Goal: Task Accomplishment & Management: Complete application form

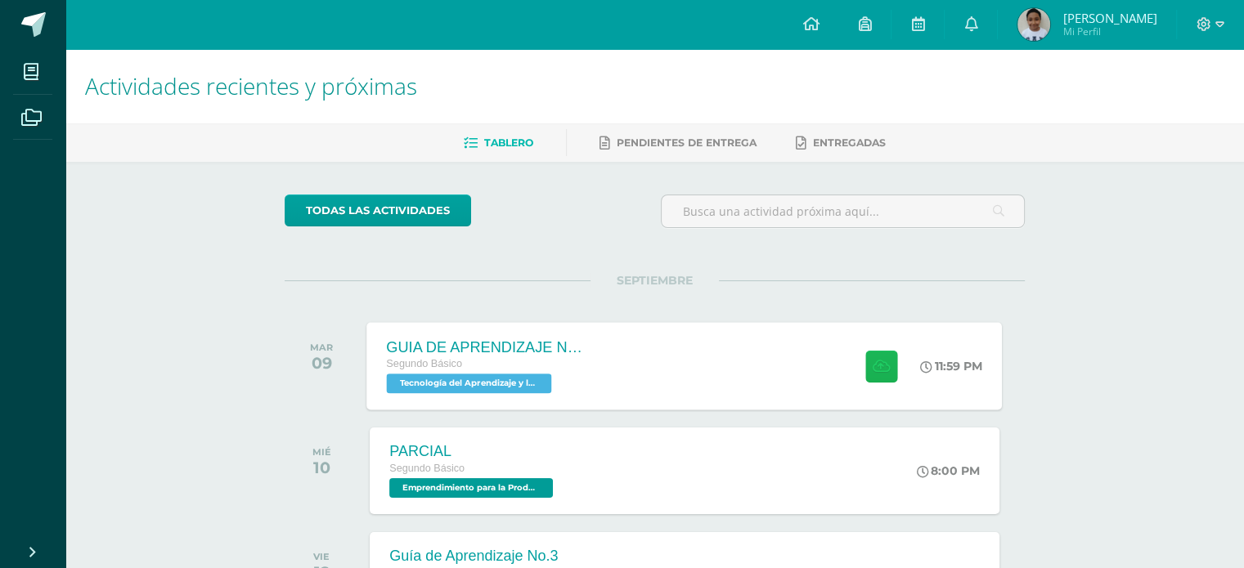
click at [867, 374] on button at bounding box center [881, 366] width 32 height 32
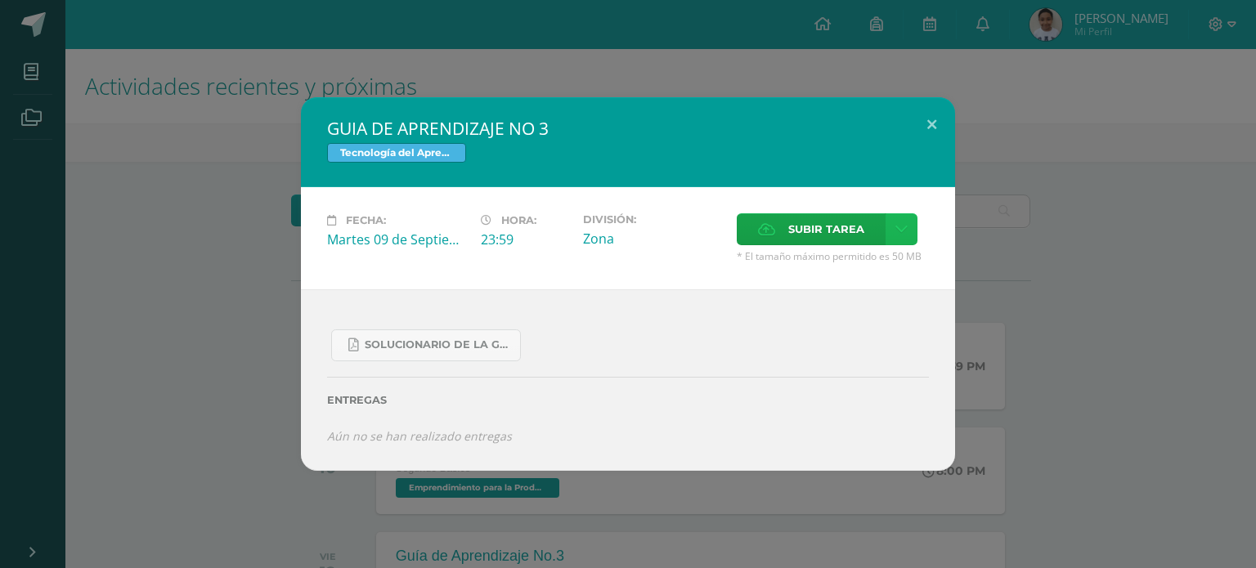
click at [900, 227] on icon at bounding box center [901, 229] width 12 height 14
click at [880, 303] on div "SOLUCIONARIO DE LA GUIA 3 FUNCIONES..pdf Entregas Aún no se han realizado entre…" at bounding box center [628, 380] width 654 height 182
click at [847, 225] on span "Subir tarea" at bounding box center [826, 229] width 76 height 30
click at [0, 0] on input "Subir tarea" at bounding box center [0, 0] width 0 height 0
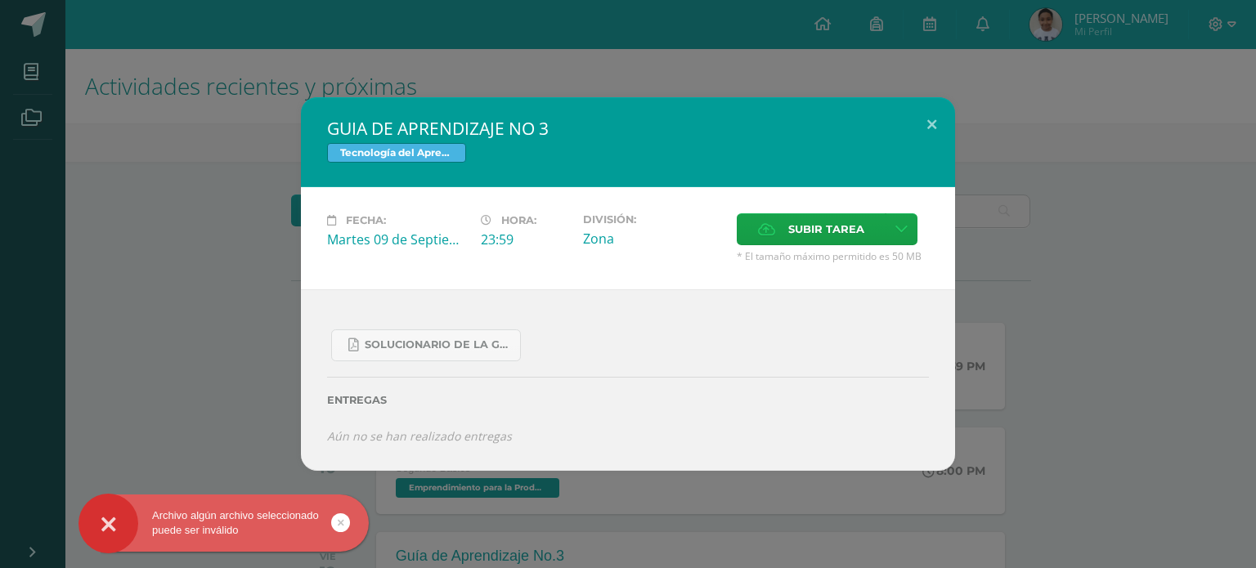
click at [343, 527] on link at bounding box center [340, 523] width 19 height 19
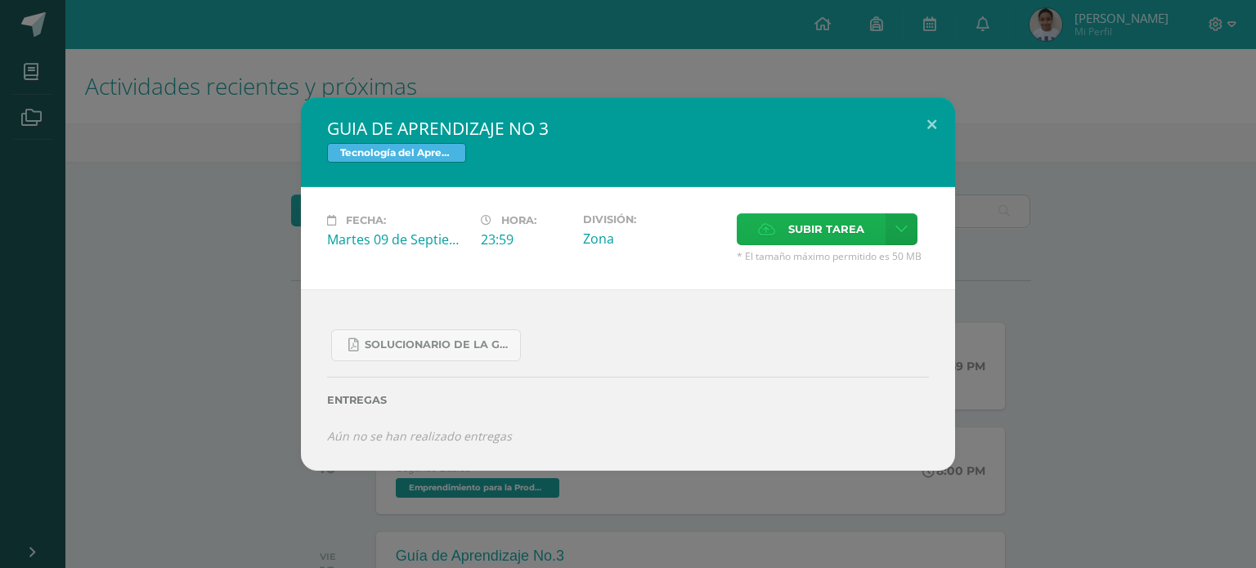
click at [784, 227] on label "Subir tarea" at bounding box center [811, 229] width 149 height 32
click at [0, 0] on input "Subir tarea" at bounding box center [0, 0] width 0 height 0
click at [812, 232] on span "Subir tarea" at bounding box center [826, 229] width 76 height 30
click at [0, 0] on input "Subir tarea" at bounding box center [0, 0] width 0 height 0
click at [873, 235] on label "Subir tarea" at bounding box center [811, 229] width 149 height 32
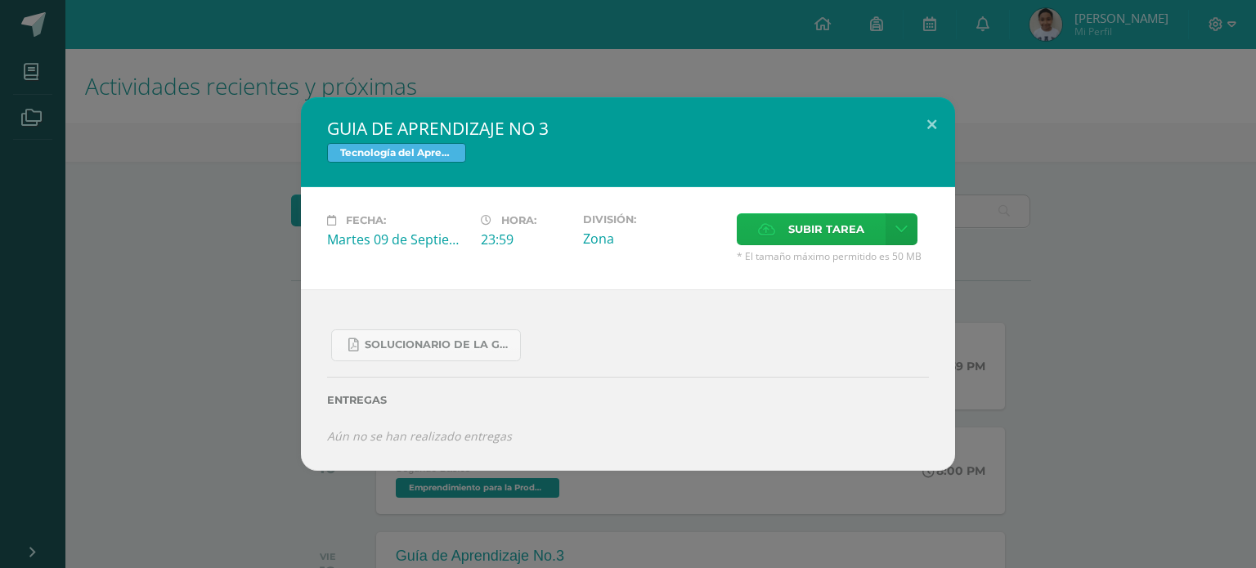
click at [0, 0] on input "Subir tarea" at bounding box center [0, 0] width 0 height 0
click at [905, 234] on icon at bounding box center [901, 229] width 12 height 14
click at [818, 270] on span "Subir enlace" at bounding box center [830, 266] width 69 height 16
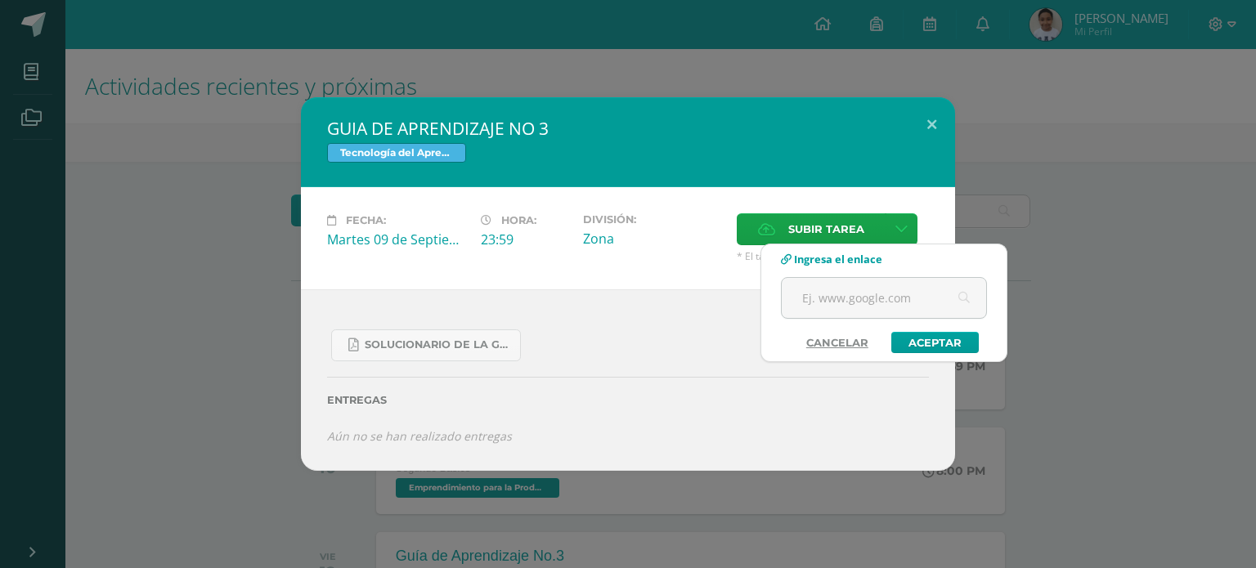
click at [849, 341] on link "Cancelar" at bounding box center [837, 342] width 95 height 21
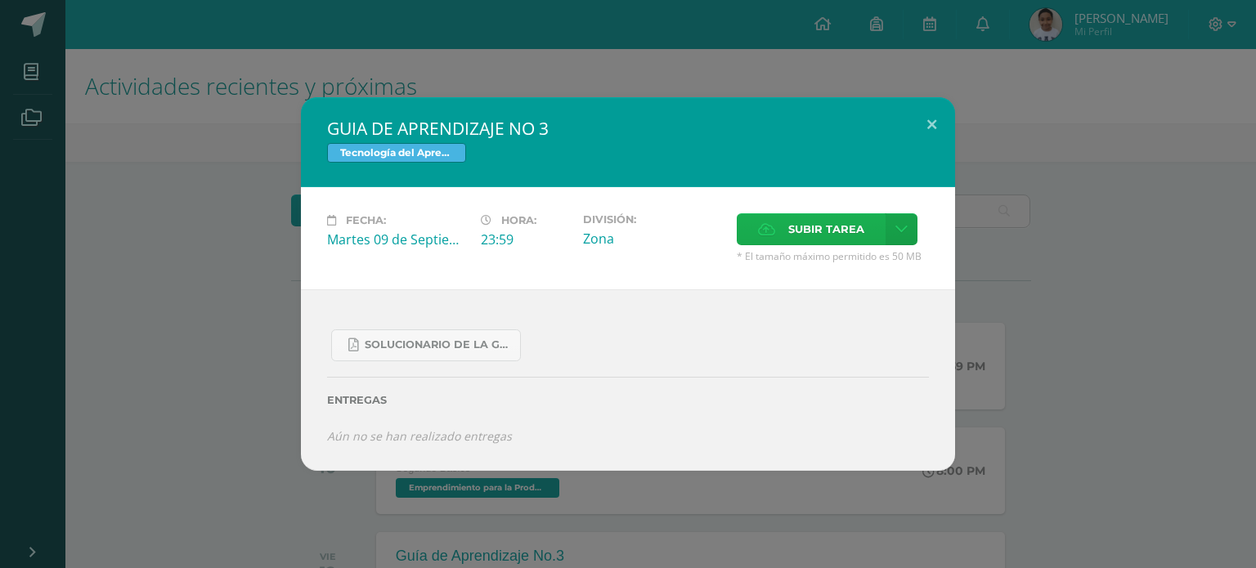
click at [761, 226] on icon at bounding box center [766, 229] width 17 height 11
click at [0, 0] on input "Subir tarea" at bounding box center [0, 0] width 0 height 0
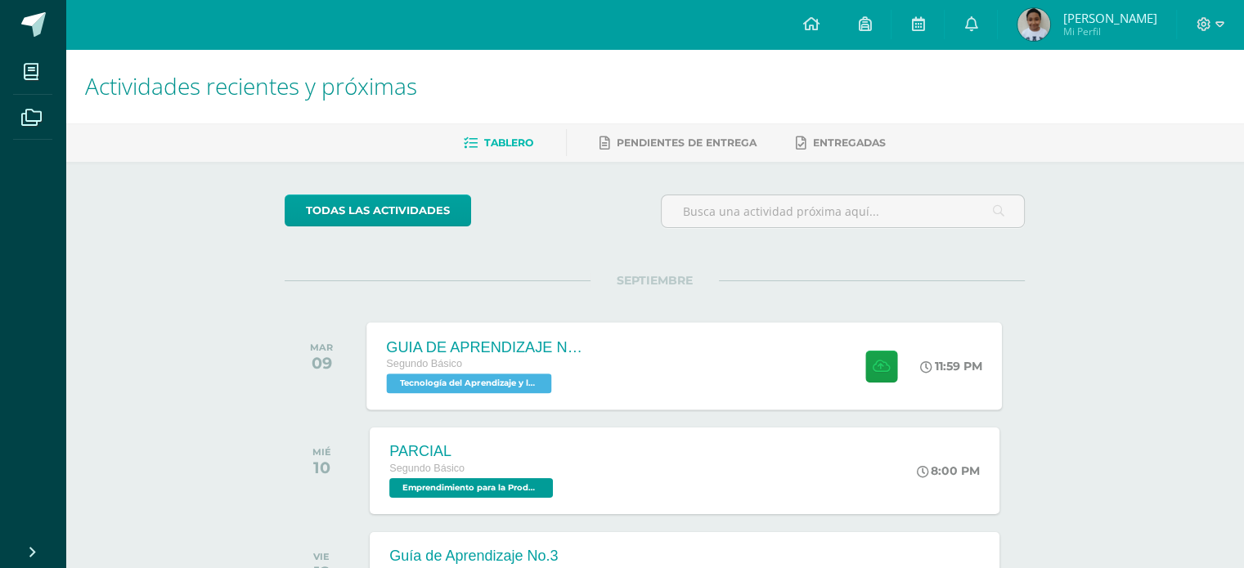
click at [921, 363] on icon at bounding box center [927, 367] width 12 height 12
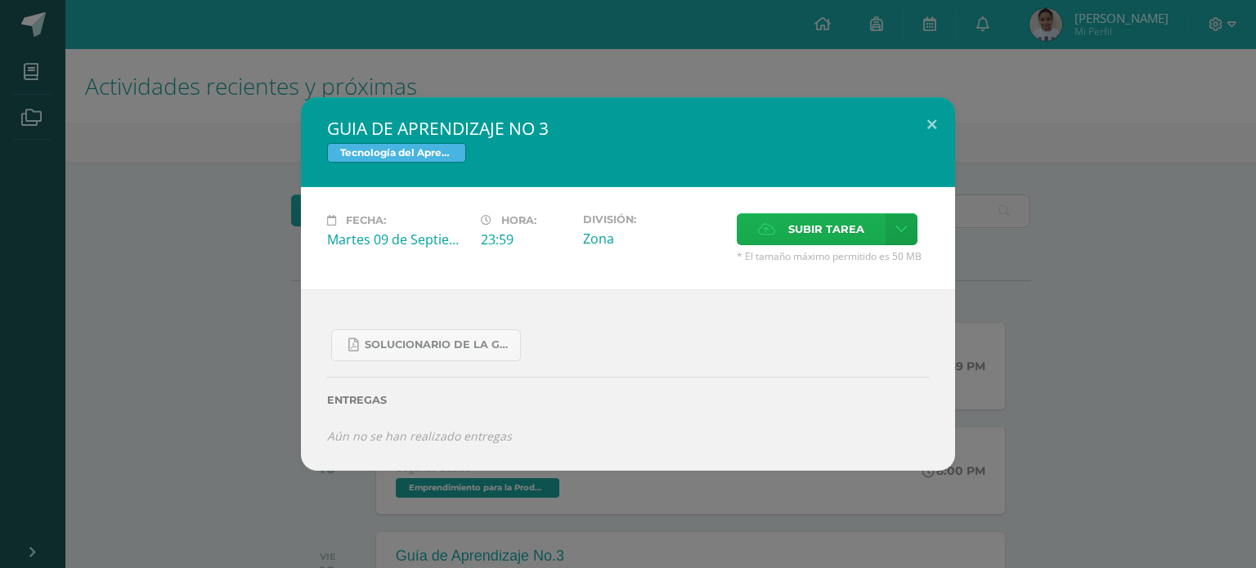
click at [773, 239] on label "Subir tarea" at bounding box center [811, 229] width 149 height 32
click at [0, 0] on input "Subir tarea" at bounding box center [0, 0] width 0 height 0
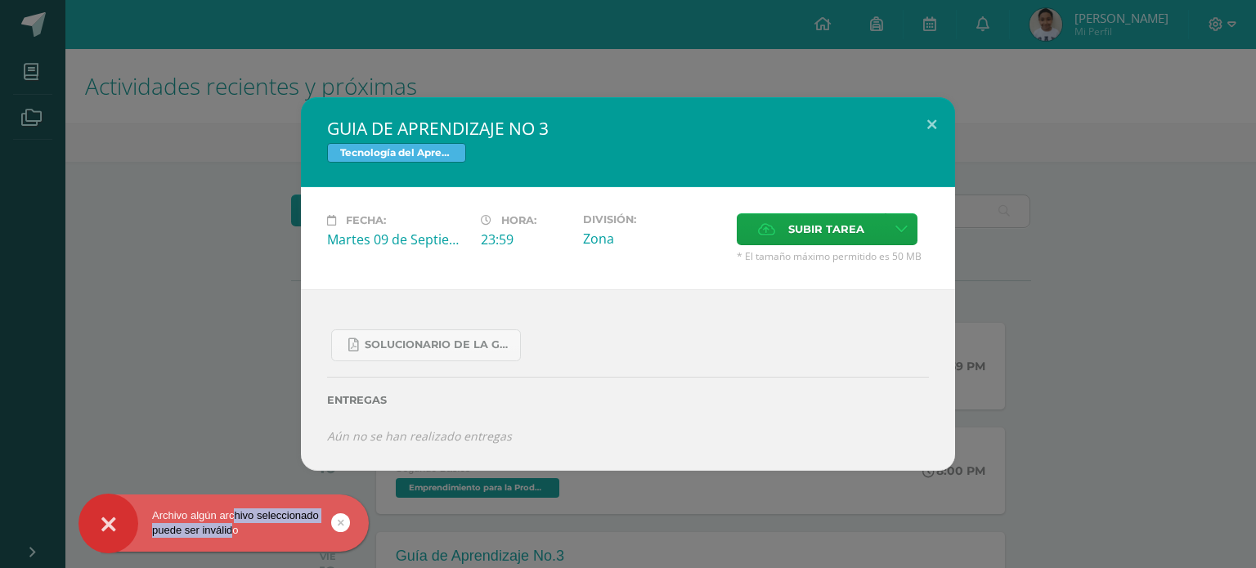
click at [232, 523] on div "Archivo algún archivo seleccionado puede ser inválido" at bounding box center [224, 523] width 290 height 29
click at [334, 519] on link at bounding box center [340, 523] width 19 height 19
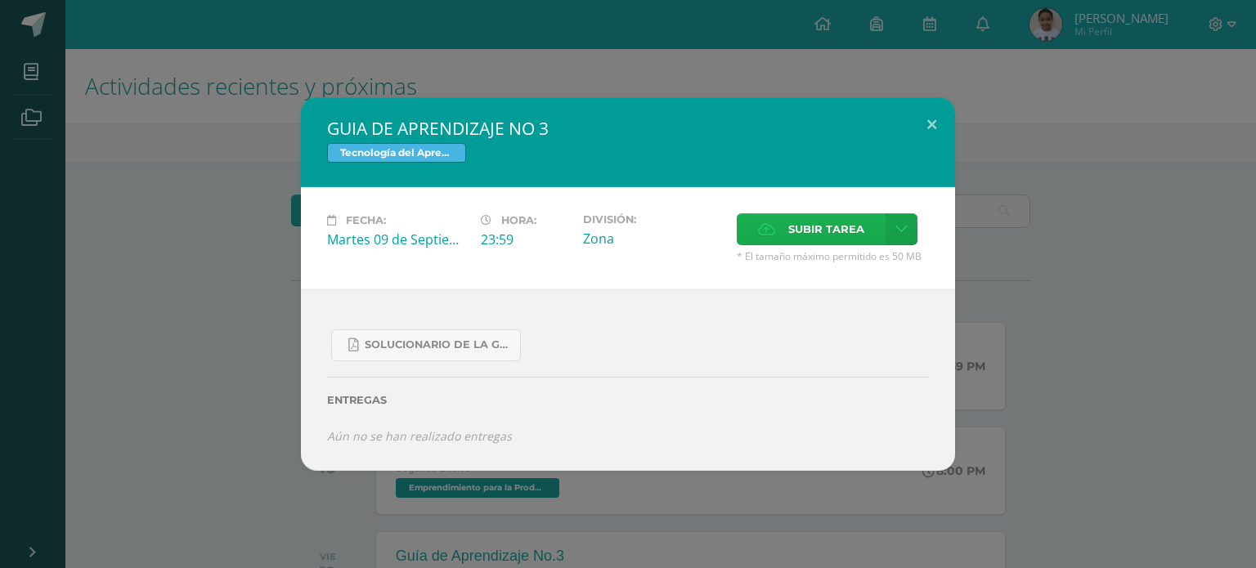
click at [779, 222] on label "Subir tarea" at bounding box center [811, 229] width 149 height 32
click at [0, 0] on input "Subir tarea" at bounding box center [0, 0] width 0 height 0
click at [422, 333] on link "SOLUCIONARIO DE LA GUIA 3 FUNCIONES..pdf" at bounding box center [426, 346] width 190 height 32
click at [796, 230] on span "Subir tarea" at bounding box center [826, 229] width 76 height 30
click at [0, 0] on input "Subir tarea" at bounding box center [0, 0] width 0 height 0
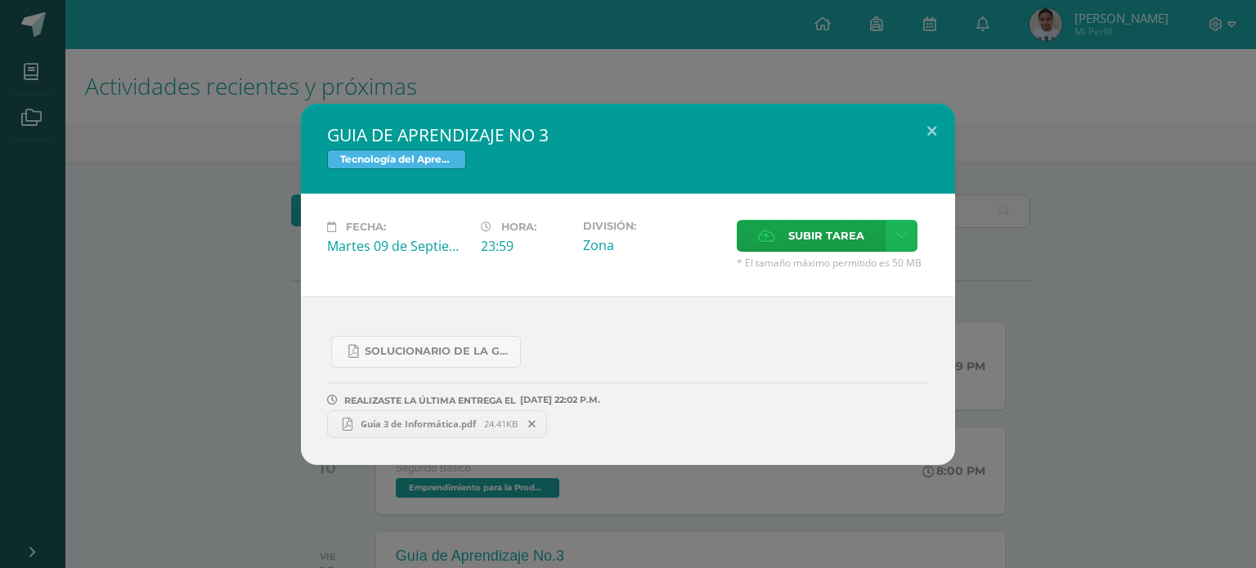
drag, startPoint x: 897, startPoint y: 228, endPoint x: 893, endPoint y: 236, distance: 8.4
click at [893, 236] on link at bounding box center [902, 236] width 32 height 32
click at [856, 270] on span "Subir enlace" at bounding box center [830, 273] width 69 height 16
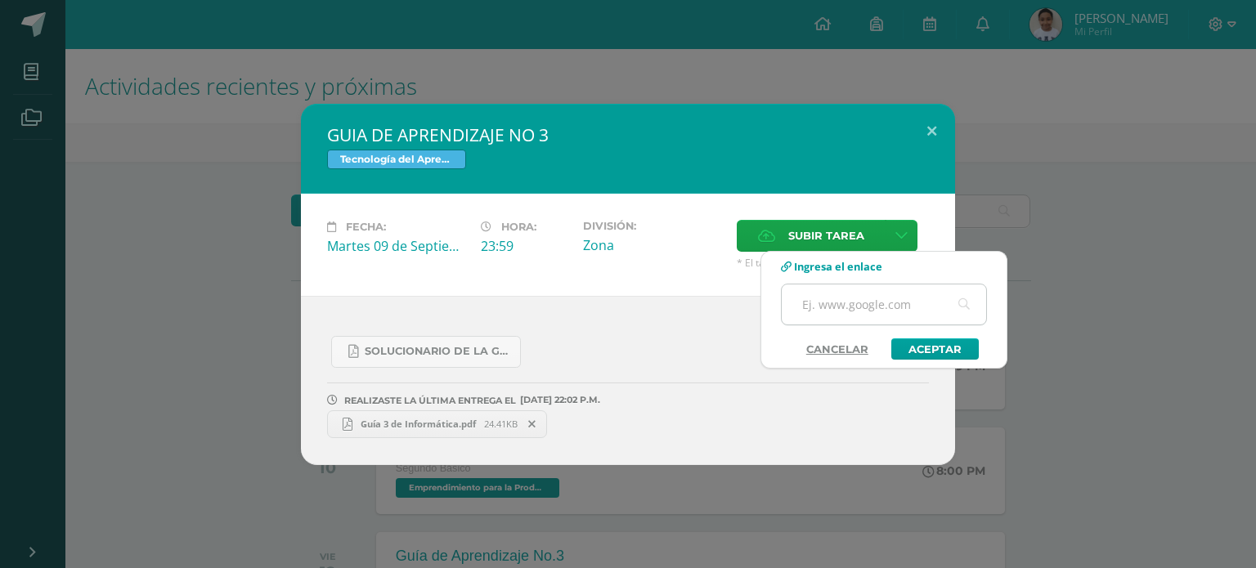
click at [847, 297] on input "text" at bounding box center [884, 305] width 204 height 40
paste input "[URL][DOMAIN_NAME]"
type input "[URL][DOMAIN_NAME]"
drag, startPoint x: 936, startPoint y: 309, endPoint x: 716, endPoint y: 298, distance: 221.0
click at [716, 298] on body "Archivo algún archivo seleccionado puede ser inválido GUIA DE APRENDIZAJE NO 3 …" at bounding box center [628, 518] width 1256 height 1036
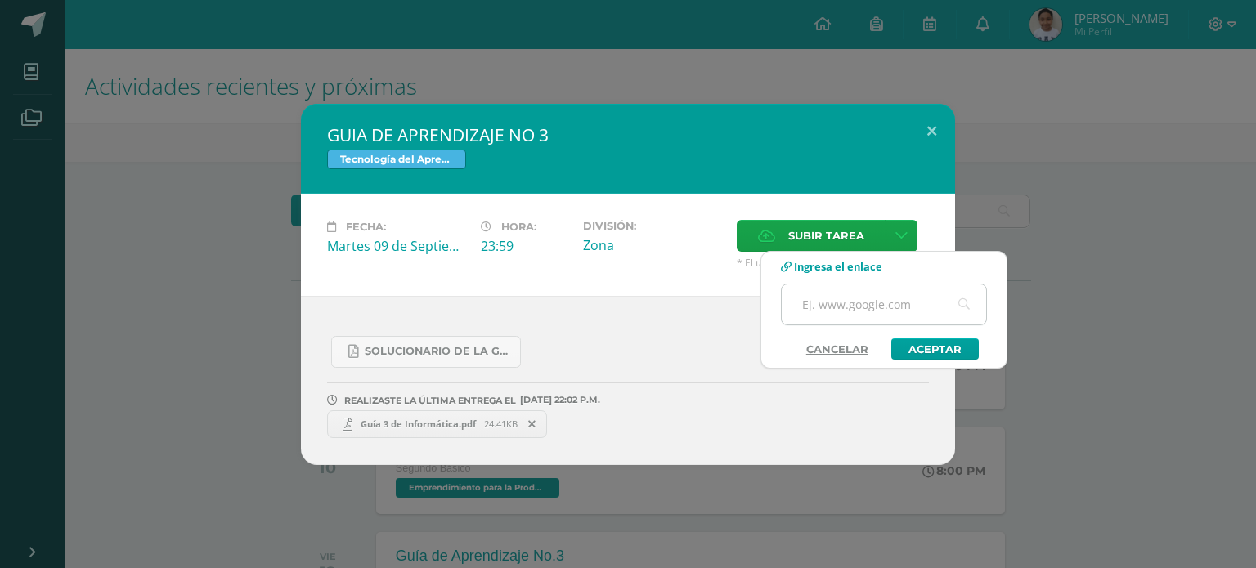
paste input "[URL][DOMAIN_NAME]"
type input "[URL][DOMAIN_NAME]"
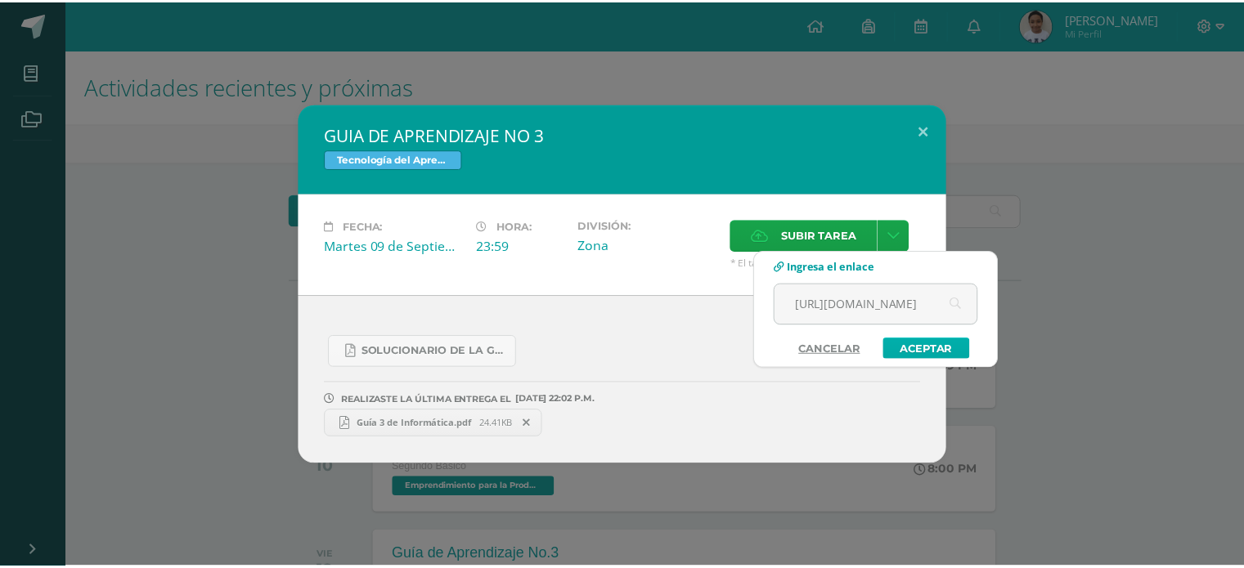
scroll to position [0, 0]
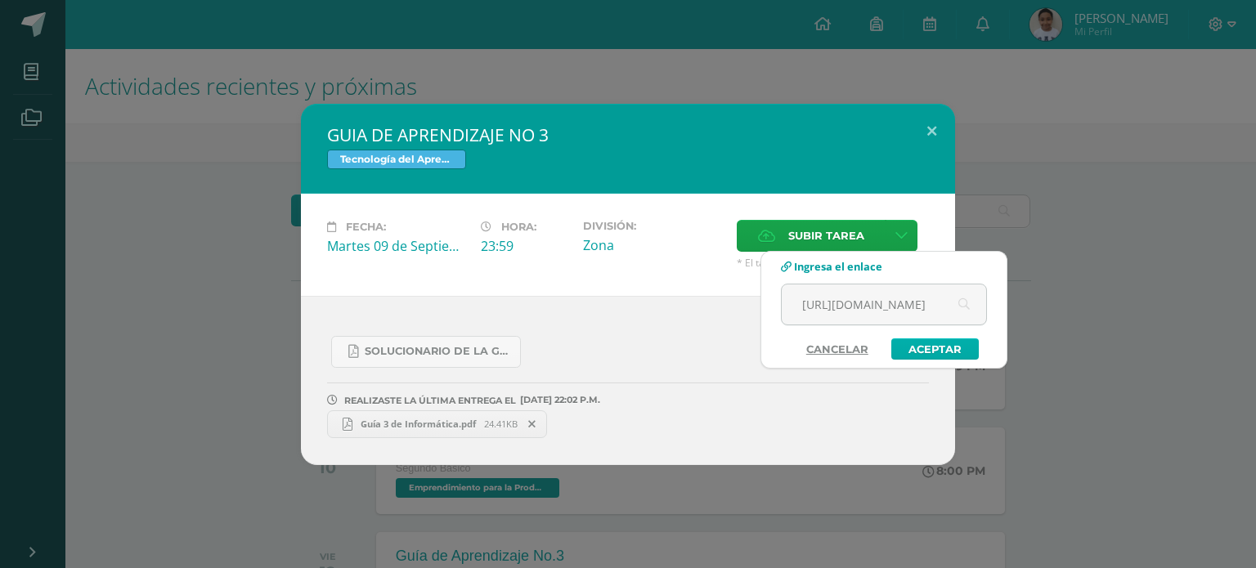
click at [939, 352] on link "Aceptar" at bounding box center [934, 349] width 87 height 21
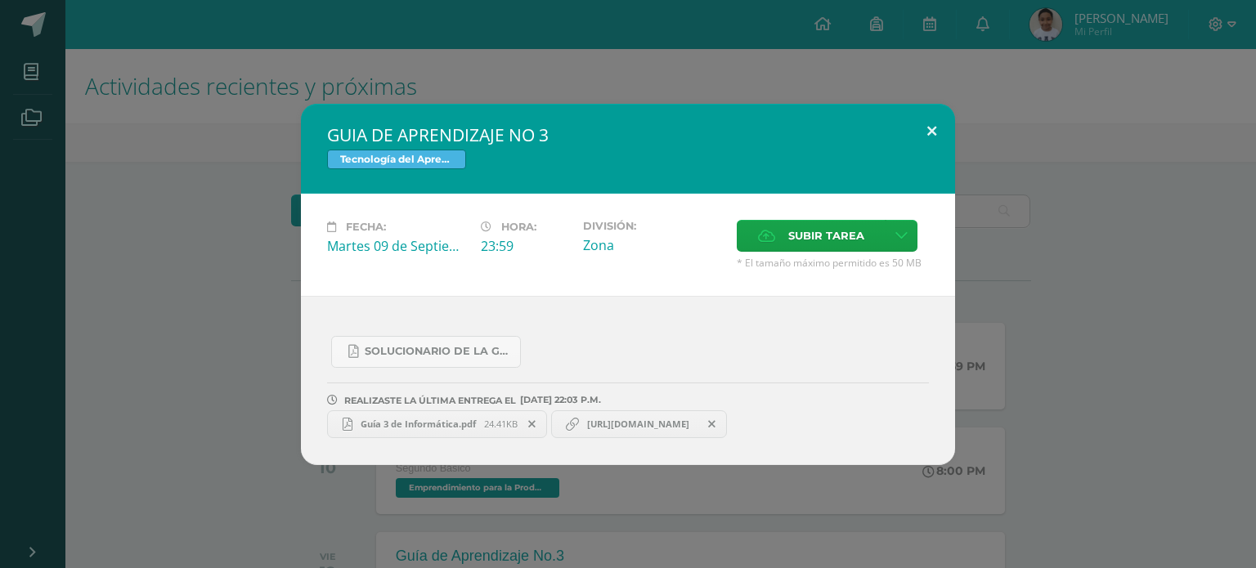
click at [934, 123] on button at bounding box center [932, 132] width 47 height 56
